Goal: Find specific page/section: Find specific page/section

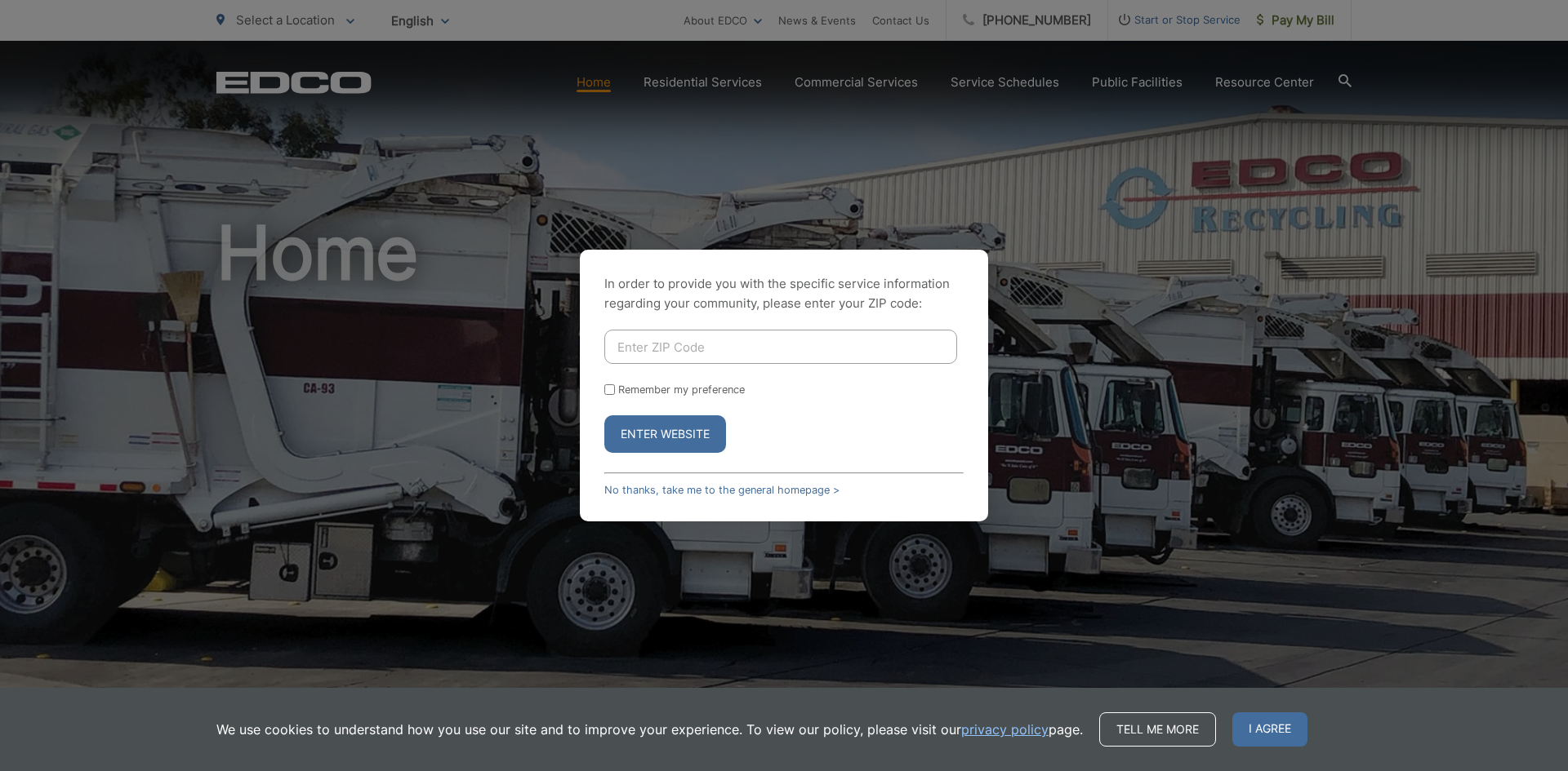
click at [794, 354] on input "Enter ZIP Code" at bounding box center [781, 346] width 353 height 34
type input "92021"
click at [667, 440] on button "Enter Website" at bounding box center [665, 434] width 122 height 38
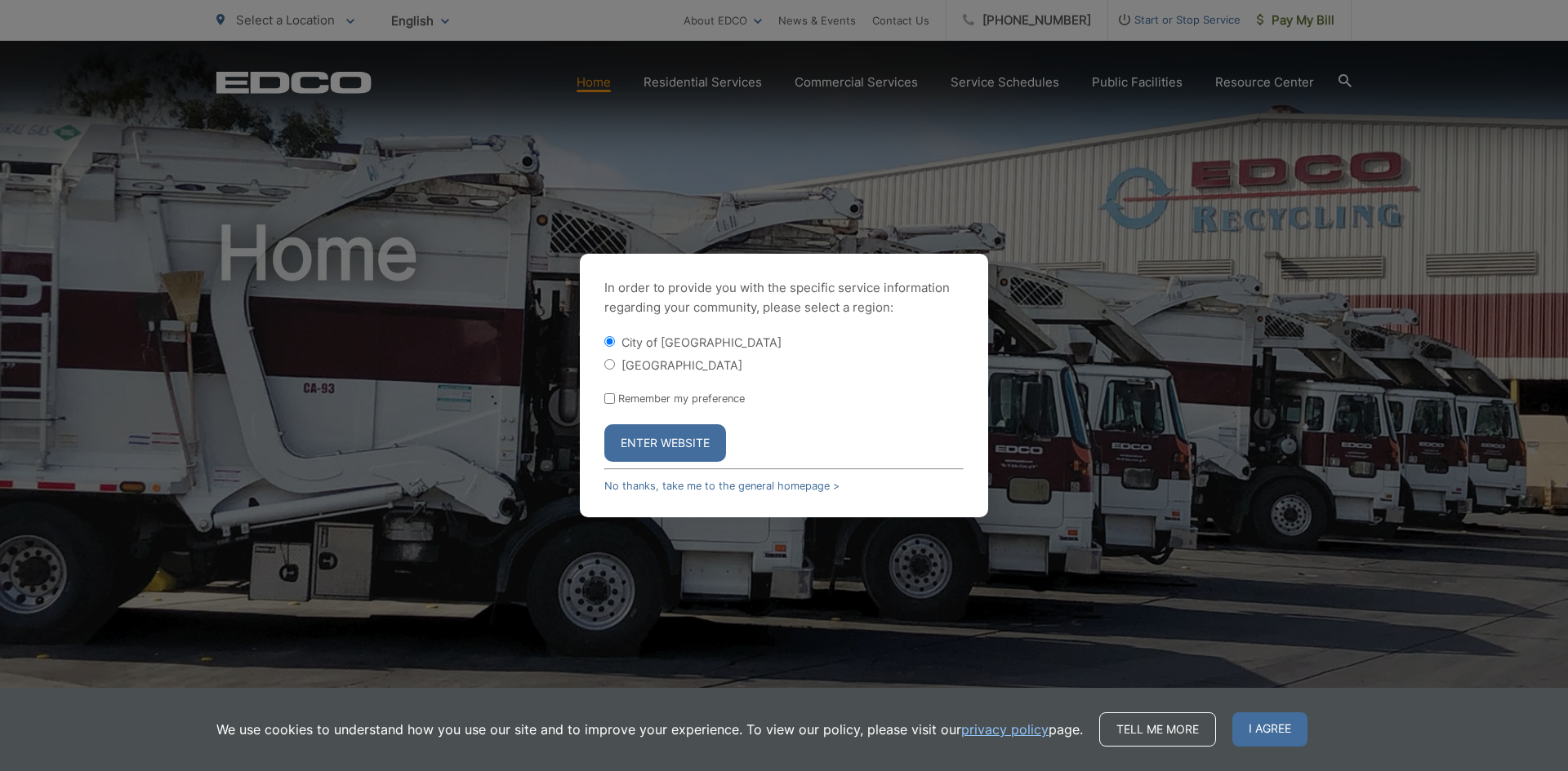
click at [706, 447] on button "Enter Website" at bounding box center [665, 443] width 122 height 38
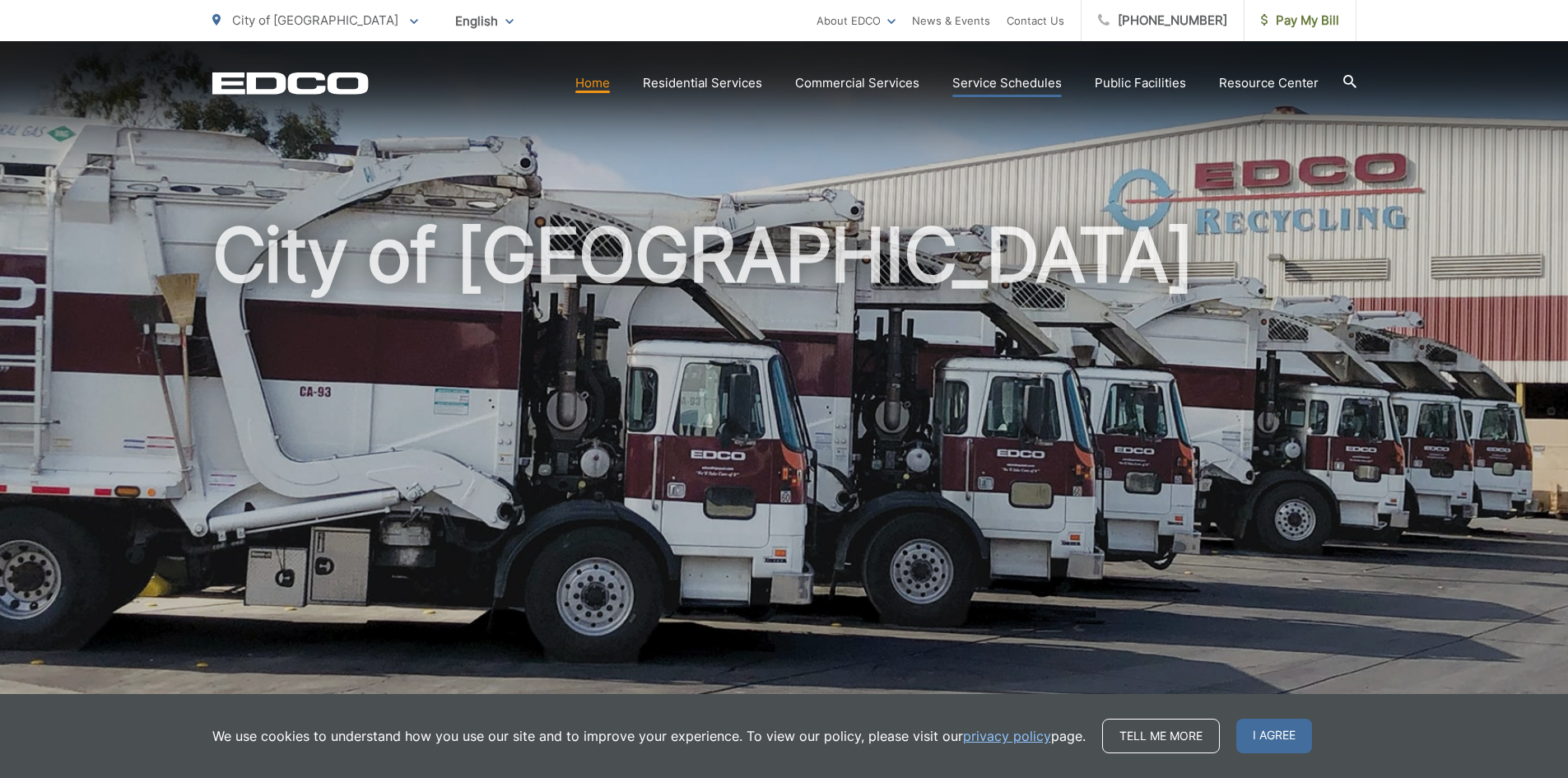
click at [1036, 87] on link "Service Schedules" at bounding box center [1007, 83] width 109 height 19
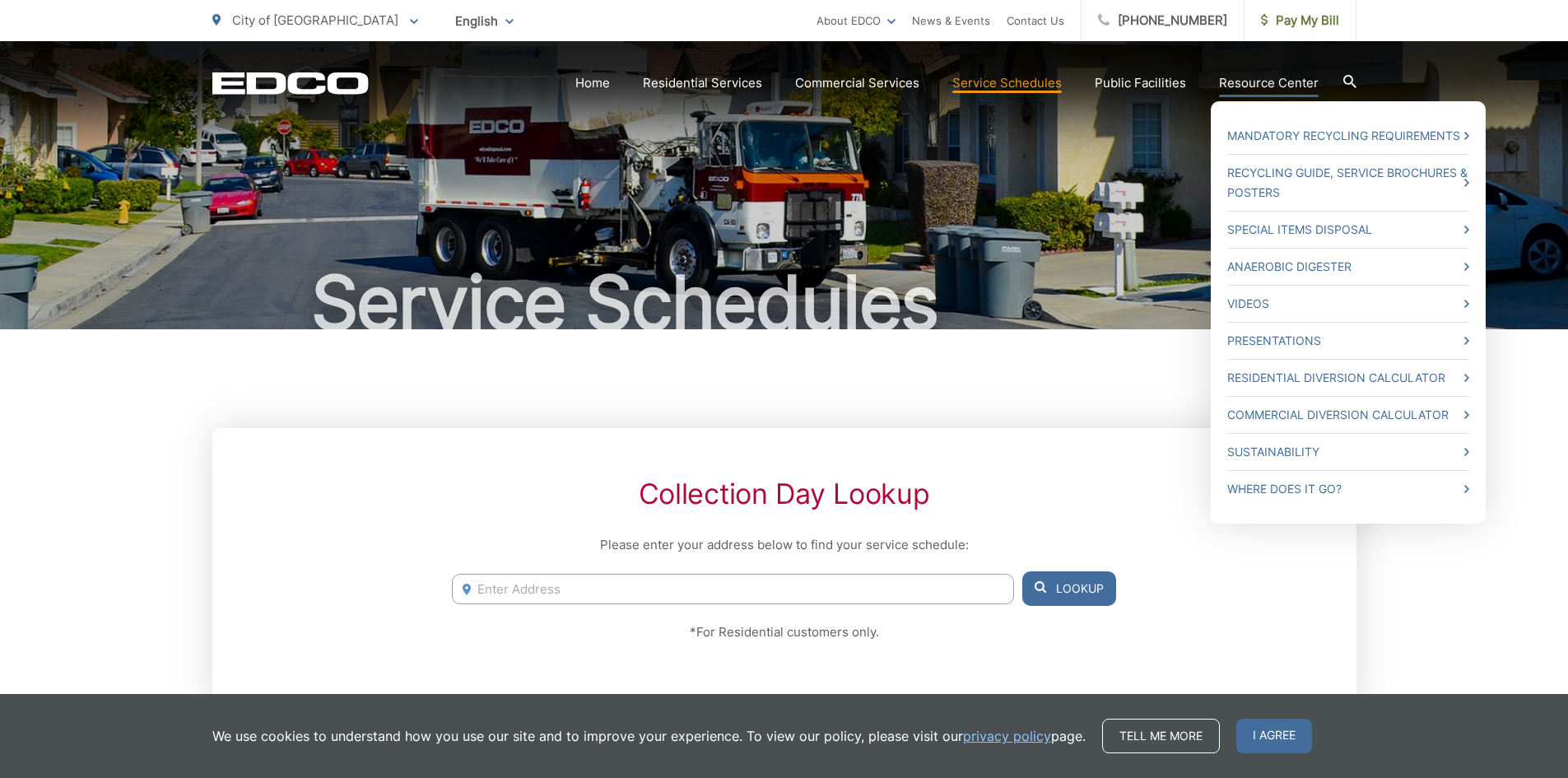
click at [1295, 88] on link "Resource Center" at bounding box center [1269, 83] width 99 height 19
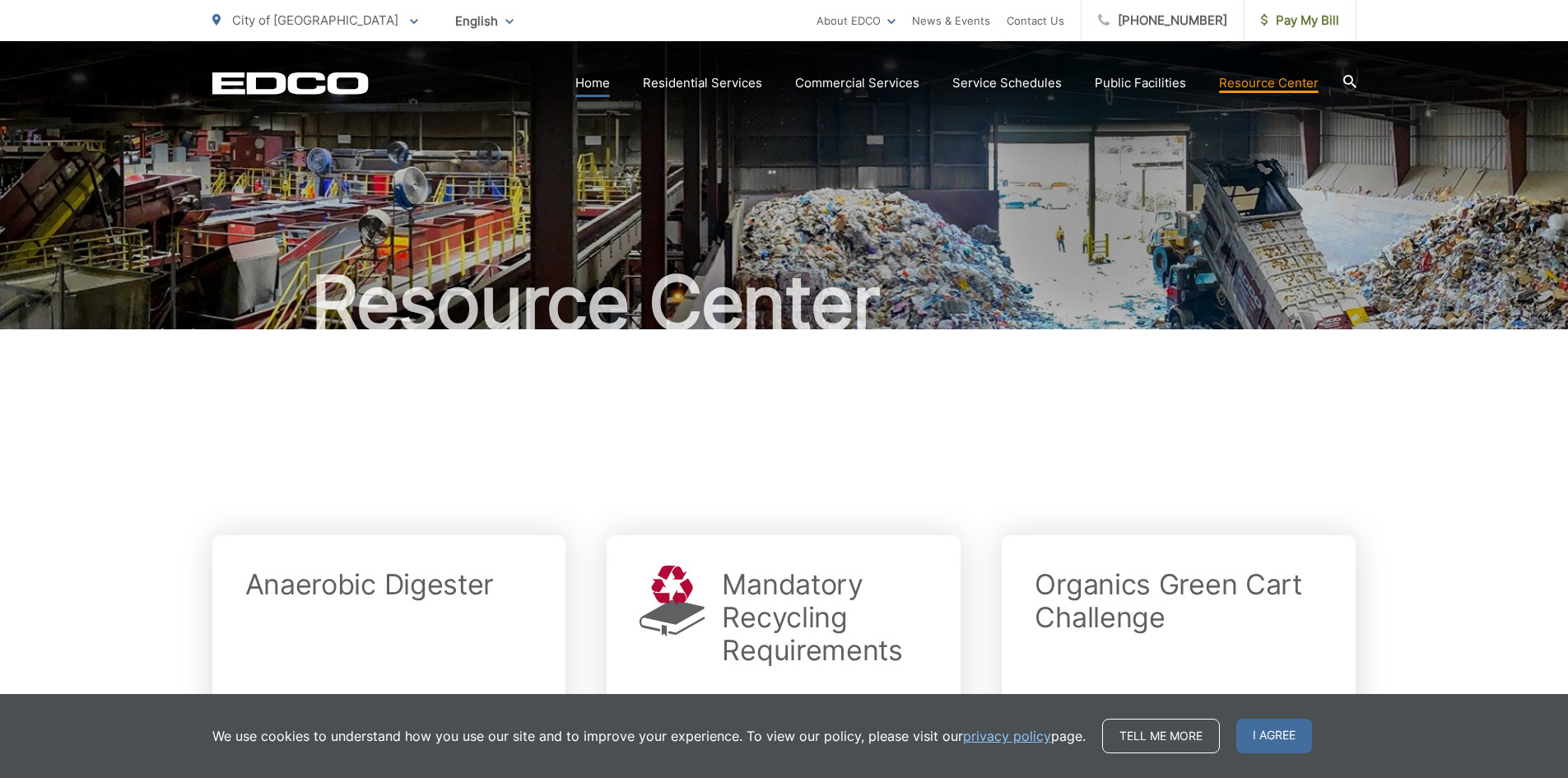
click at [602, 86] on link "Home" at bounding box center [593, 83] width 35 height 19
